Goal: Task Accomplishment & Management: Manage account settings

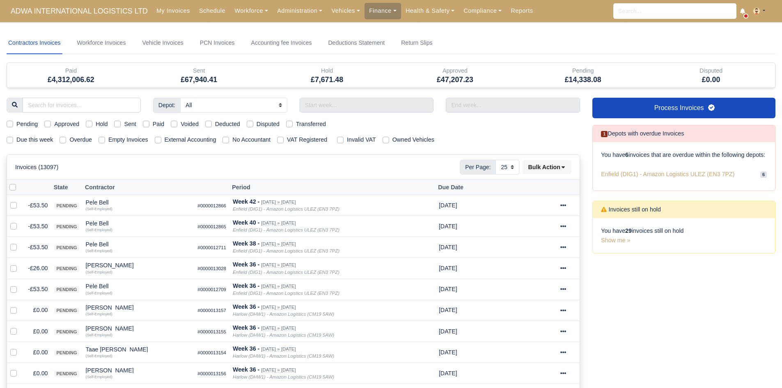
select select "25"
click at [327, 10] on link "Vehicles" at bounding box center [346, 11] width 38 height 16
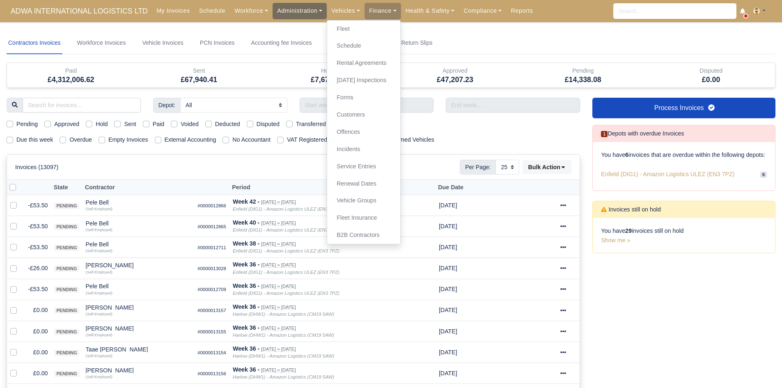
click at [287, 15] on link "Administration" at bounding box center [300, 11] width 54 height 16
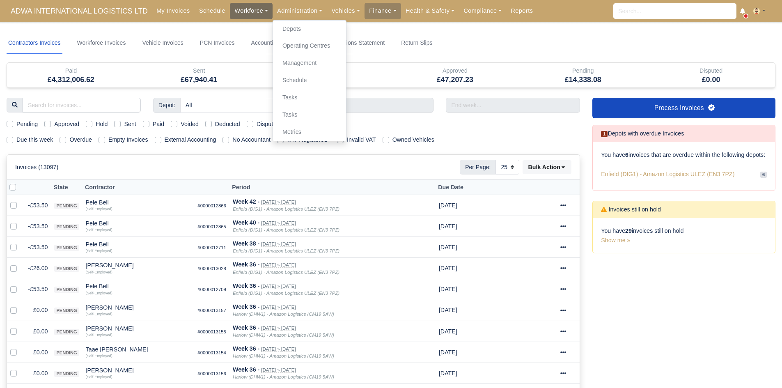
click at [230, 18] on link "Workforce" at bounding box center [251, 11] width 43 height 16
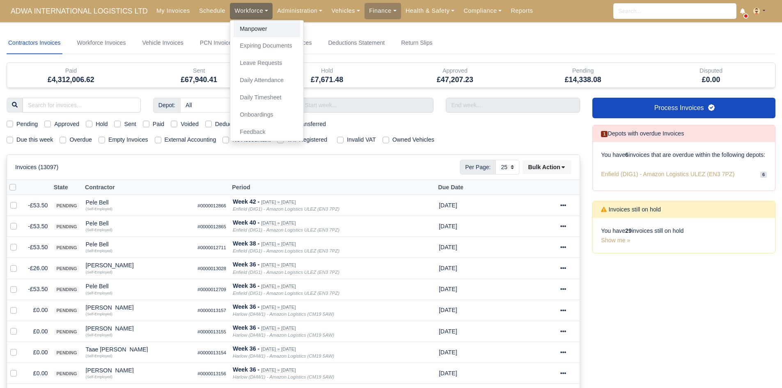
click at [234, 26] on link "Manpower" at bounding box center [267, 29] width 67 height 17
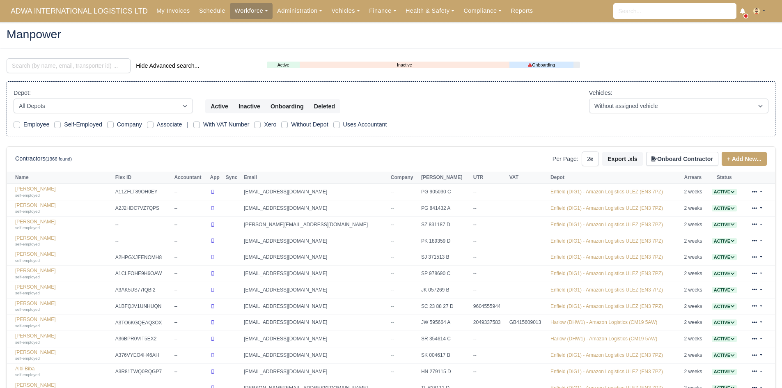
select select "25"
click at [60, 62] on input "search" at bounding box center [69, 65] width 124 height 15
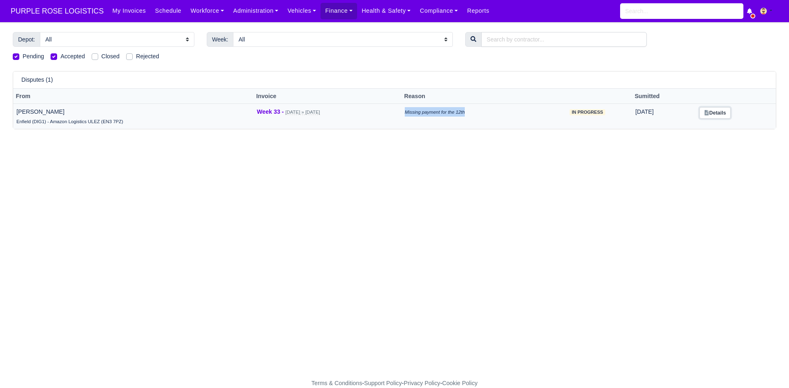
click at [716, 115] on link "Details" at bounding box center [714, 113] width 31 height 12
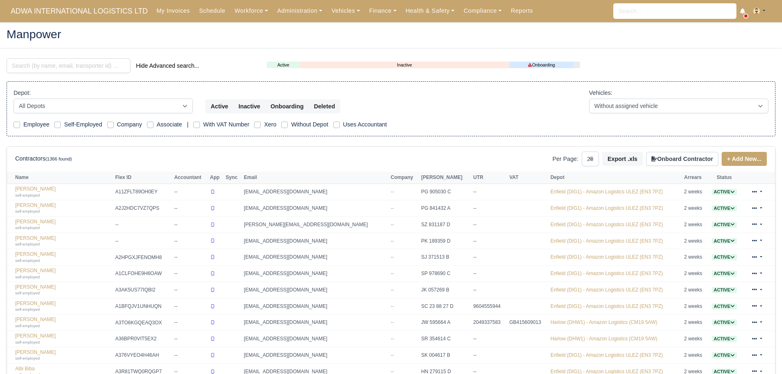
select select "25"
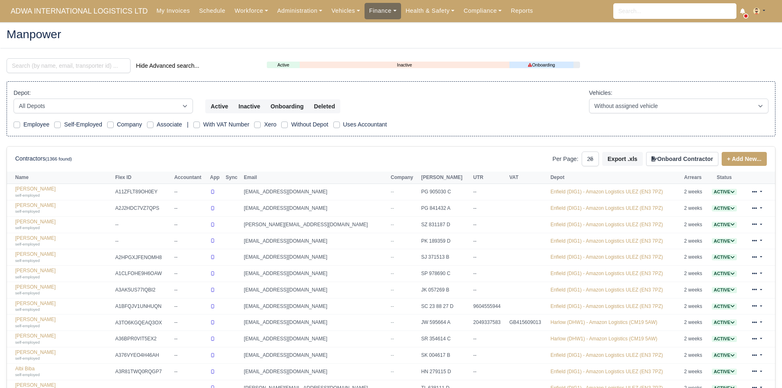
click at [377, 12] on link "Finance" at bounding box center [383, 11] width 37 height 16
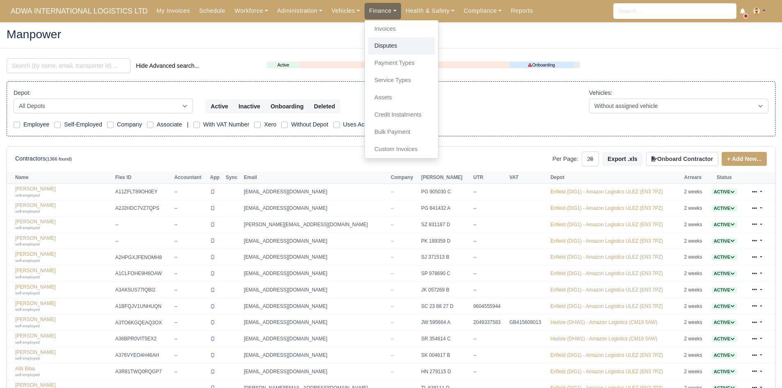
click at [401, 45] on link "Disputes" at bounding box center [401, 45] width 67 height 17
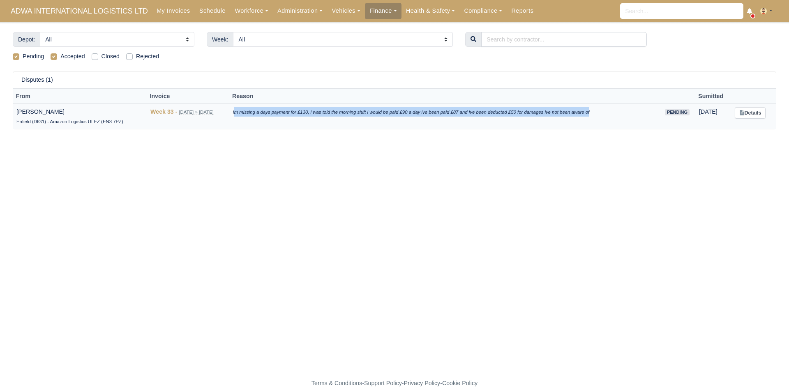
drag, startPoint x: 250, startPoint y: 114, endPoint x: 615, endPoint y: 118, distance: 365.2
click at [615, 118] on td "Im missing a days payment for £130, i was told the morning shift i would be pai…" at bounding box center [444, 116] width 429 height 25
copy icon "m missing a days payment for £130, i was told the morning shift i would be paid…"
click at [749, 110] on link "Details" at bounding box center [749, 113] width 31 height 12
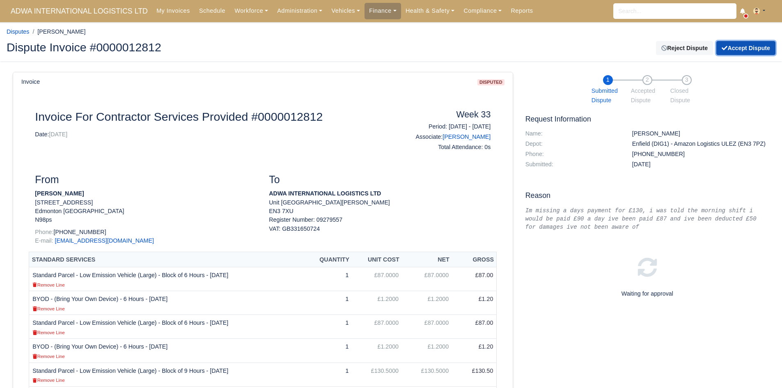
click at [728, 52] on button "Accept Dispute" at bounding box center [746, 48] width 59 height 14
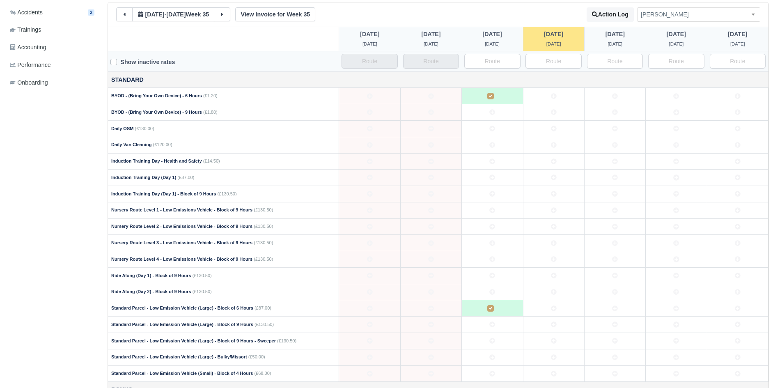
scroll to position [175, 0]
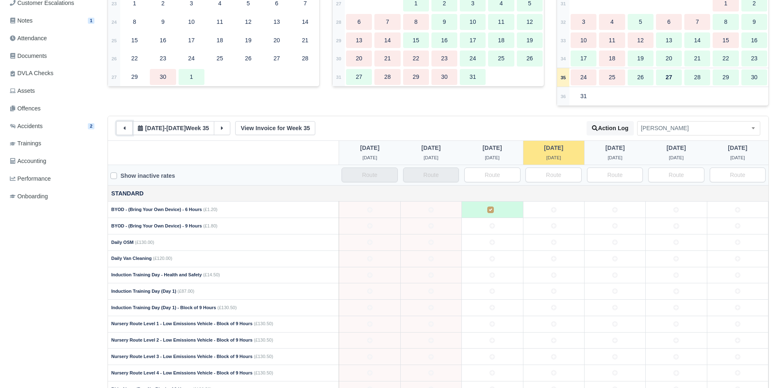
click at [118, 129] on button at bounding box center [124, 128] width 16 height 14
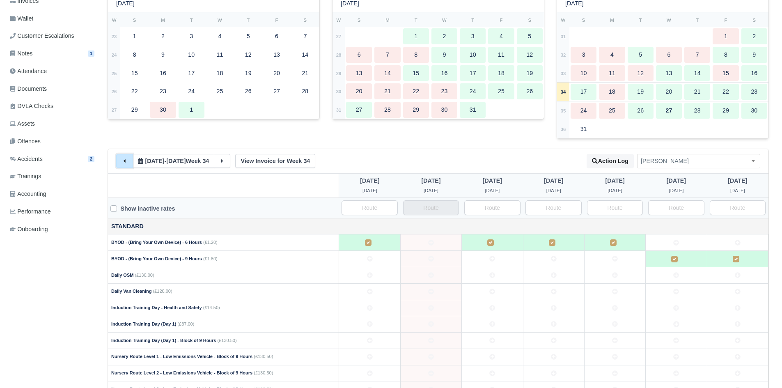
scroll to position [142, 0]
click at [223, 162] on icon at bounding box center [222, 160] width 2 height 3
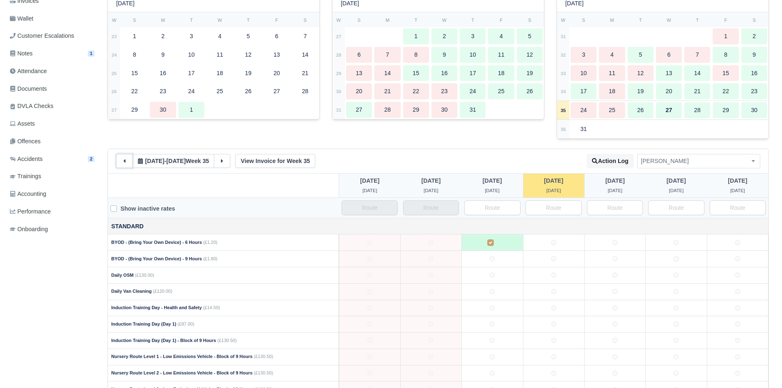
click at [122, 163] on icon at bounding box center [125, 161] width 6 height 6
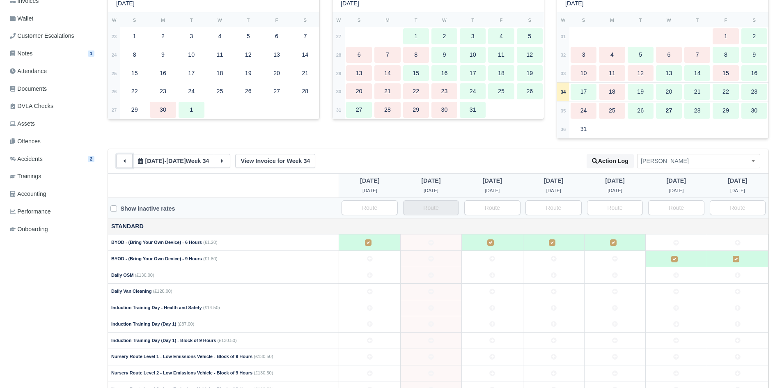
click at [122, 163] on icon at bounding box center [125, 161] width 6 height 6
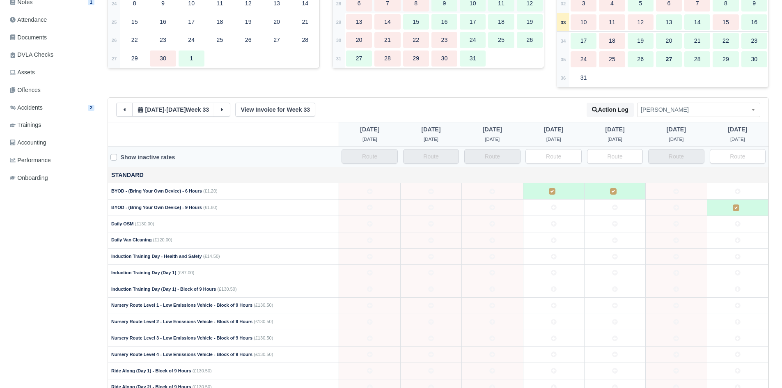
scroll to position [193, 0]
click at [223, 110] on icon at bounding box center [222, 109] width 2 height 3
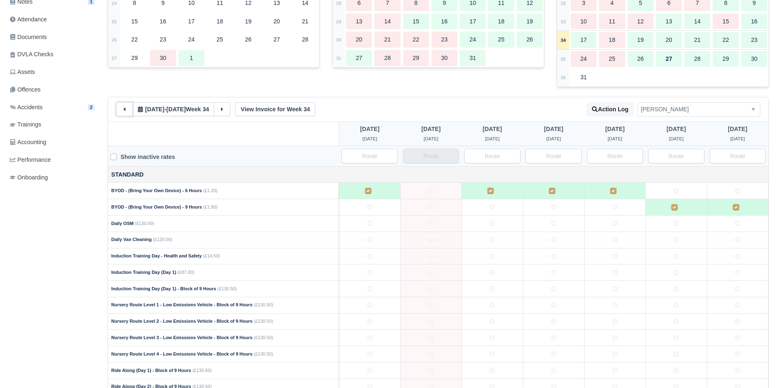
click at [129, 111] on button at bounding box center [124, 109] width 16 height 14
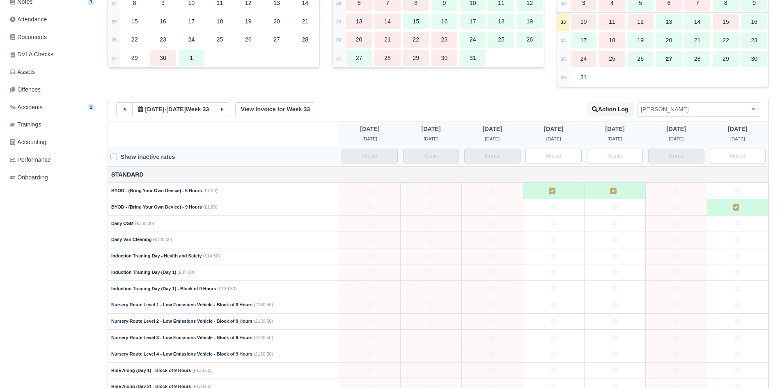
scroll to position [0, 0]
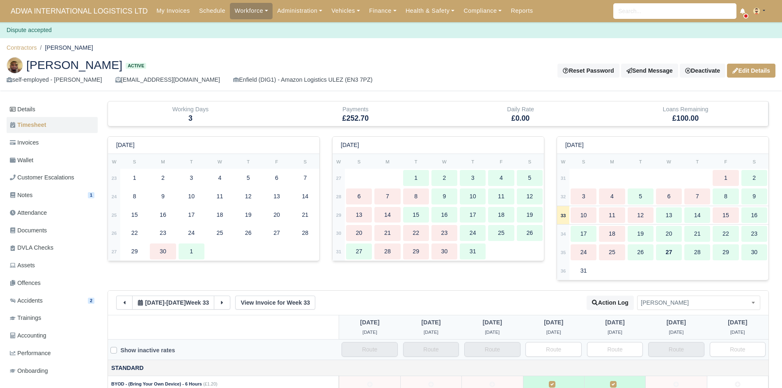
click at [31, 39] on body "ADWA INTERNATIONAL LOGISTICS LTD My Invoices Schedule Workforce Manpower Expiri…" at bounding box center [391, 194] width 782 height 388
click at [28, 48] on link "Contractors" at bounding box center [22, 47] width 30 height 7
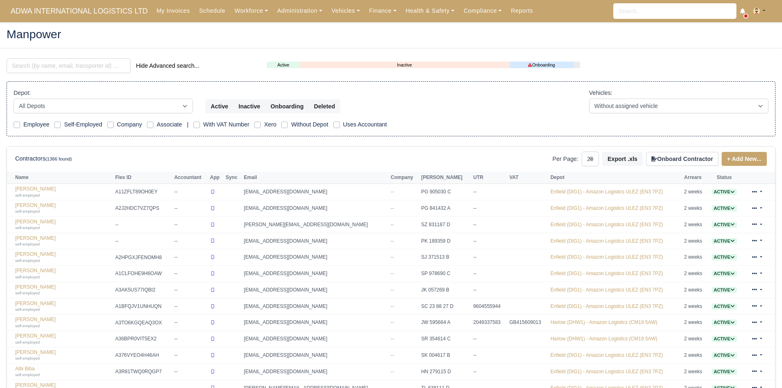
select select "25"
click at [365, 5] on link "Finance" at bounding box center [383, 11] width 37 height 16
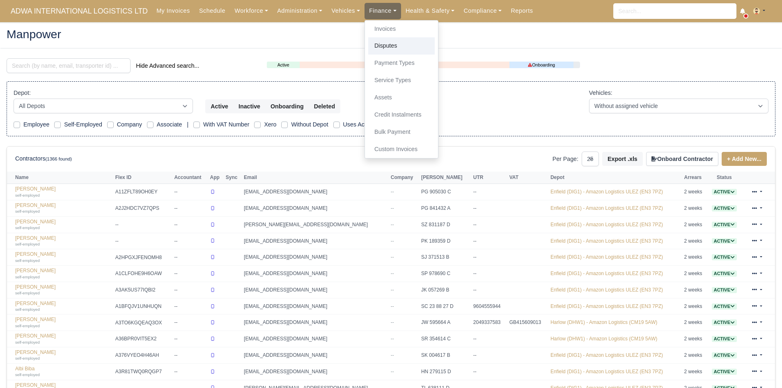
click at [380, 42] on link "Disputes" at bounding box center [401, 45] width 67 height 17
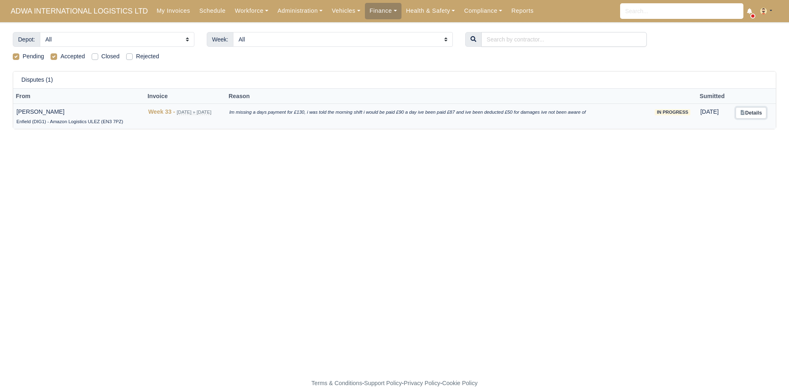
click at [737, 115] on link "Details" at bounding box center [750, 113] width 31 height 12
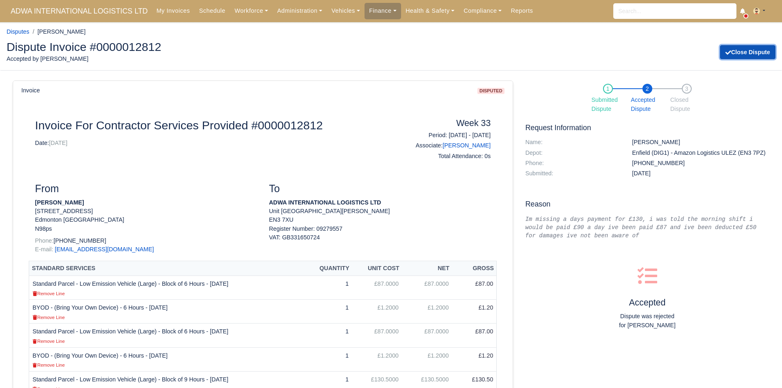
click at [740, 47] on button "Close Dispute" at bounding box center [747, 52] width 55 height 14
